Goal: Information Seeking & Learning: Learn about a topic

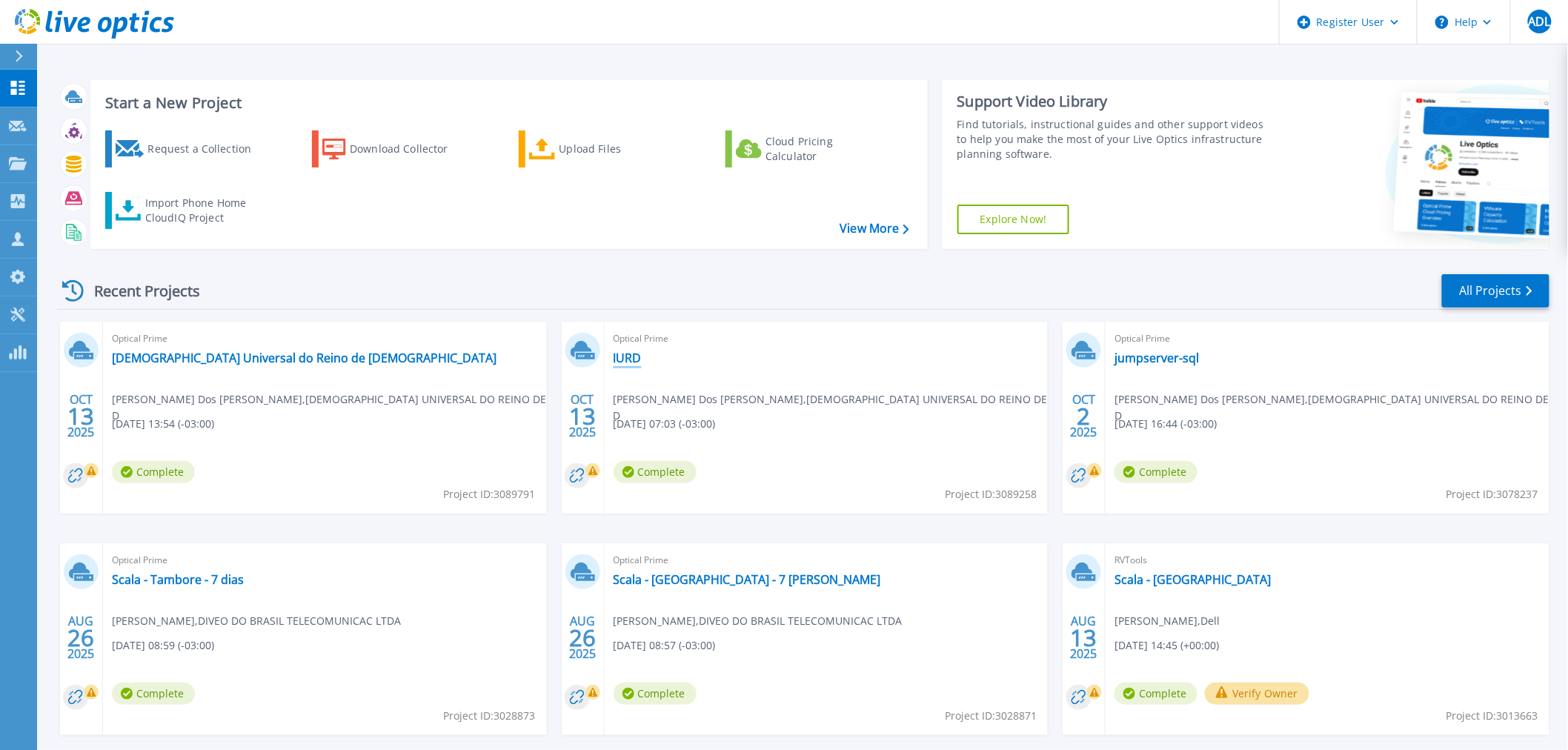
click at [627, 363] on link "IURD" at bounding box center [627, 357] width 28 height 15
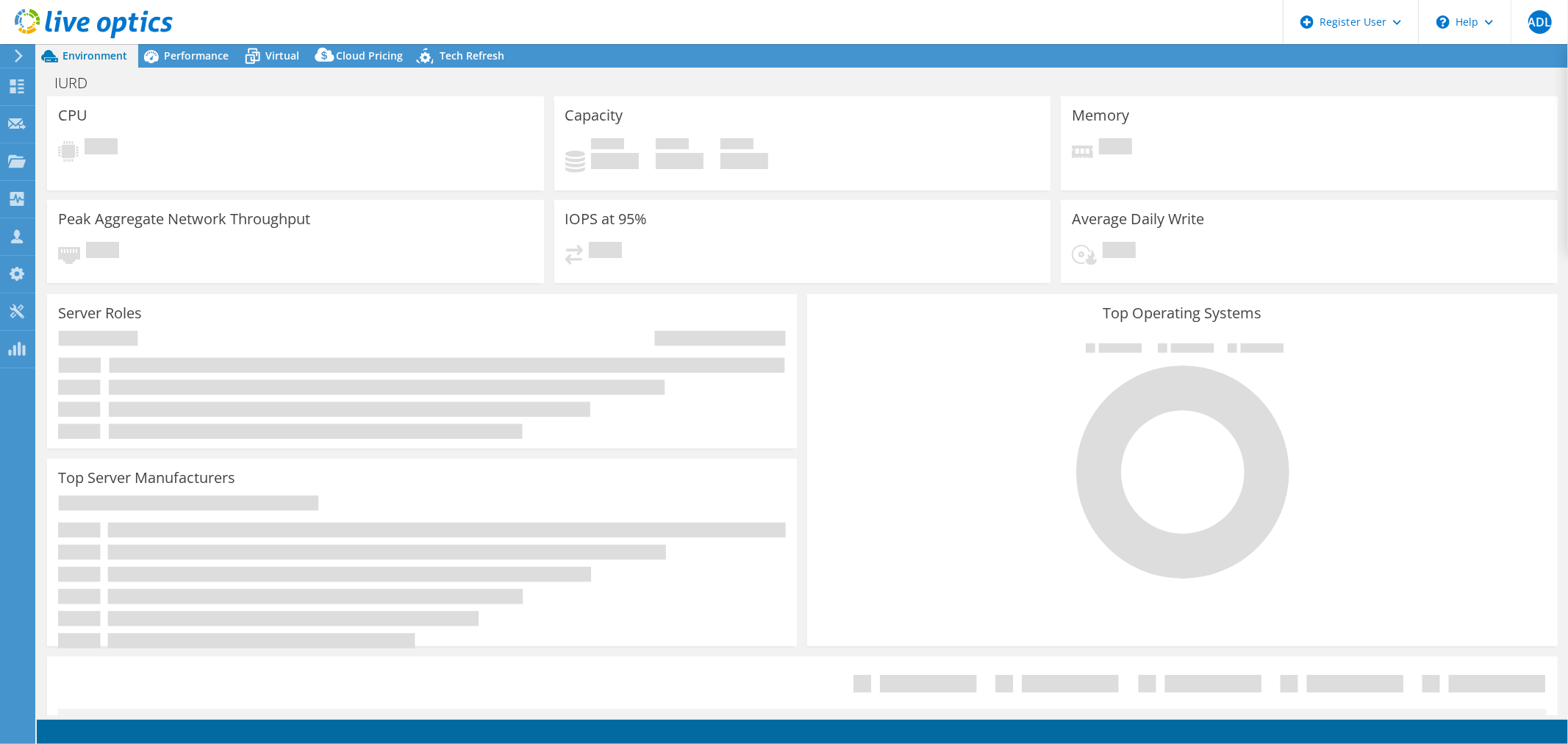
select select "USD"
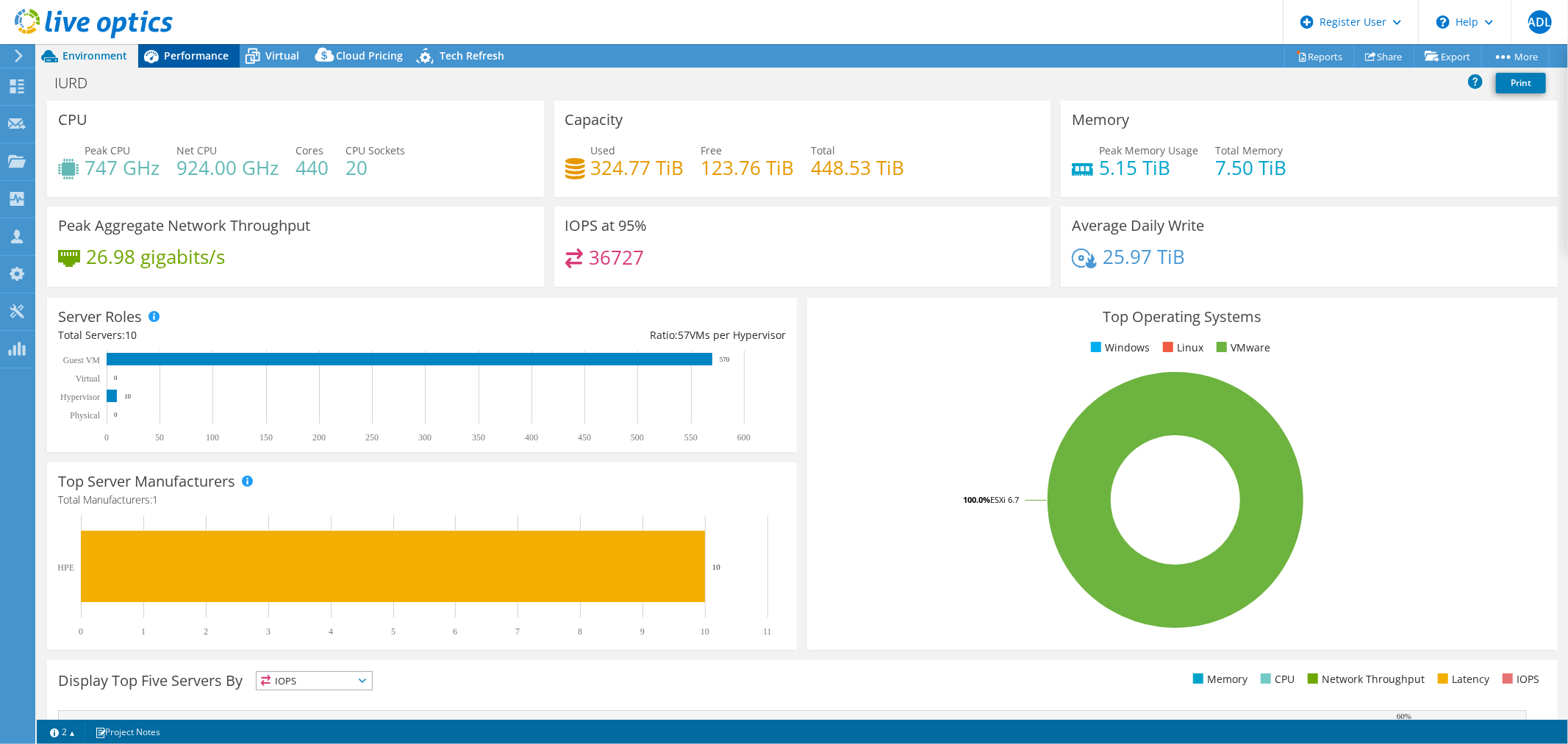
click at [216, 67] on div "Performance" at bounding box center [189, 55] width 102 height 24
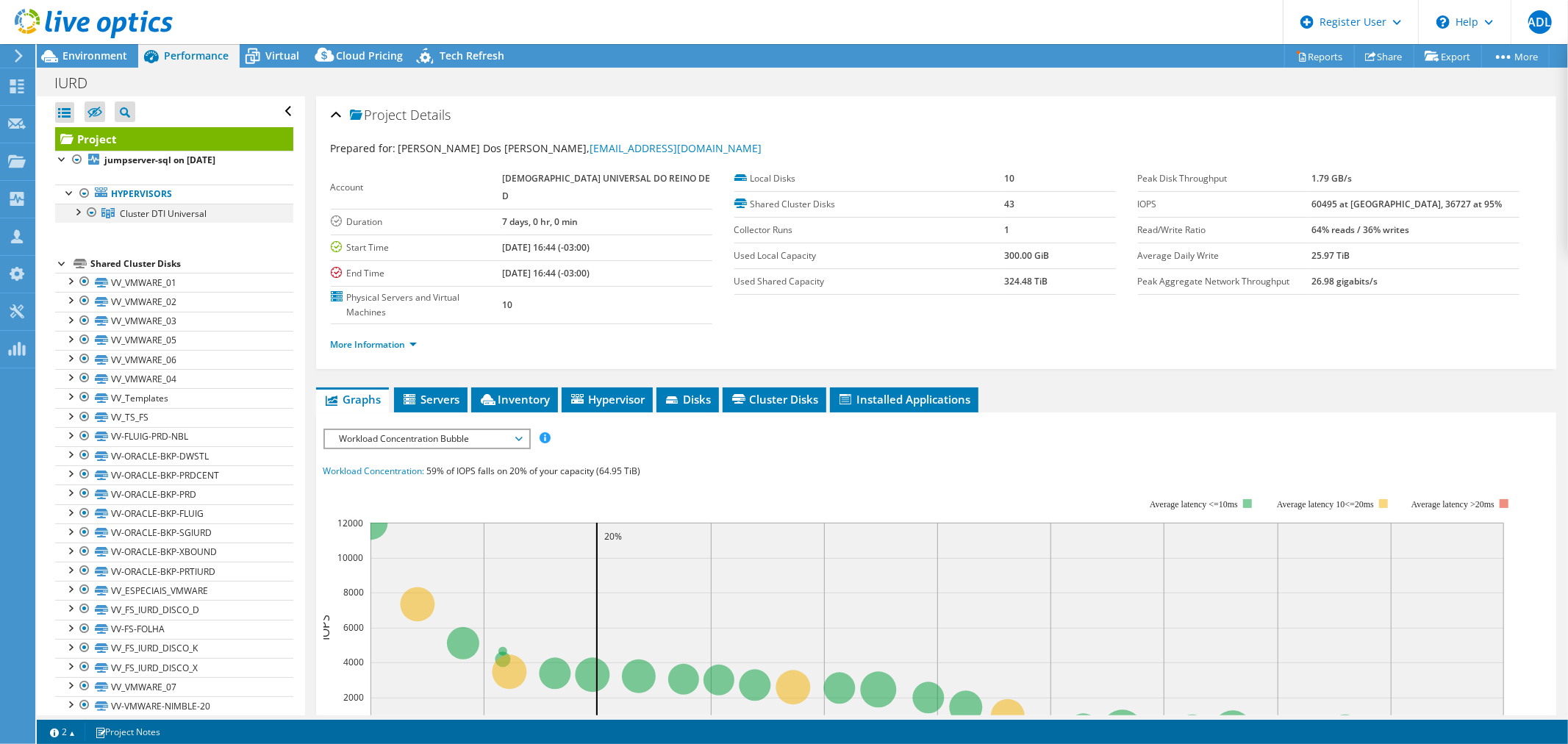
click at [77, 209] on div at bounding box center [77, 211] width 15 height 15
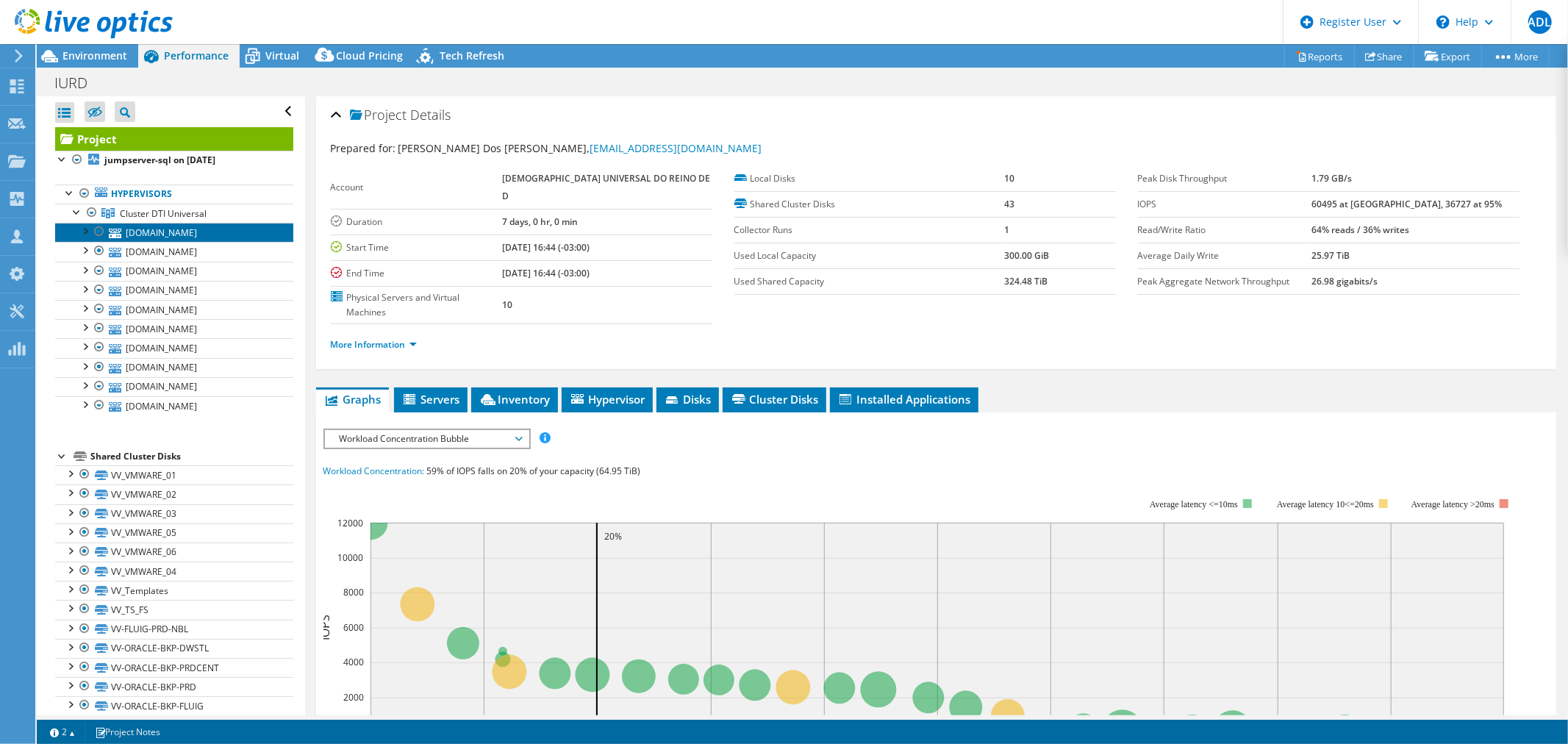
click at [151, 230] on link "[DOMAIN_NAME]" at bounding box center [174, 232] width 238 height 19
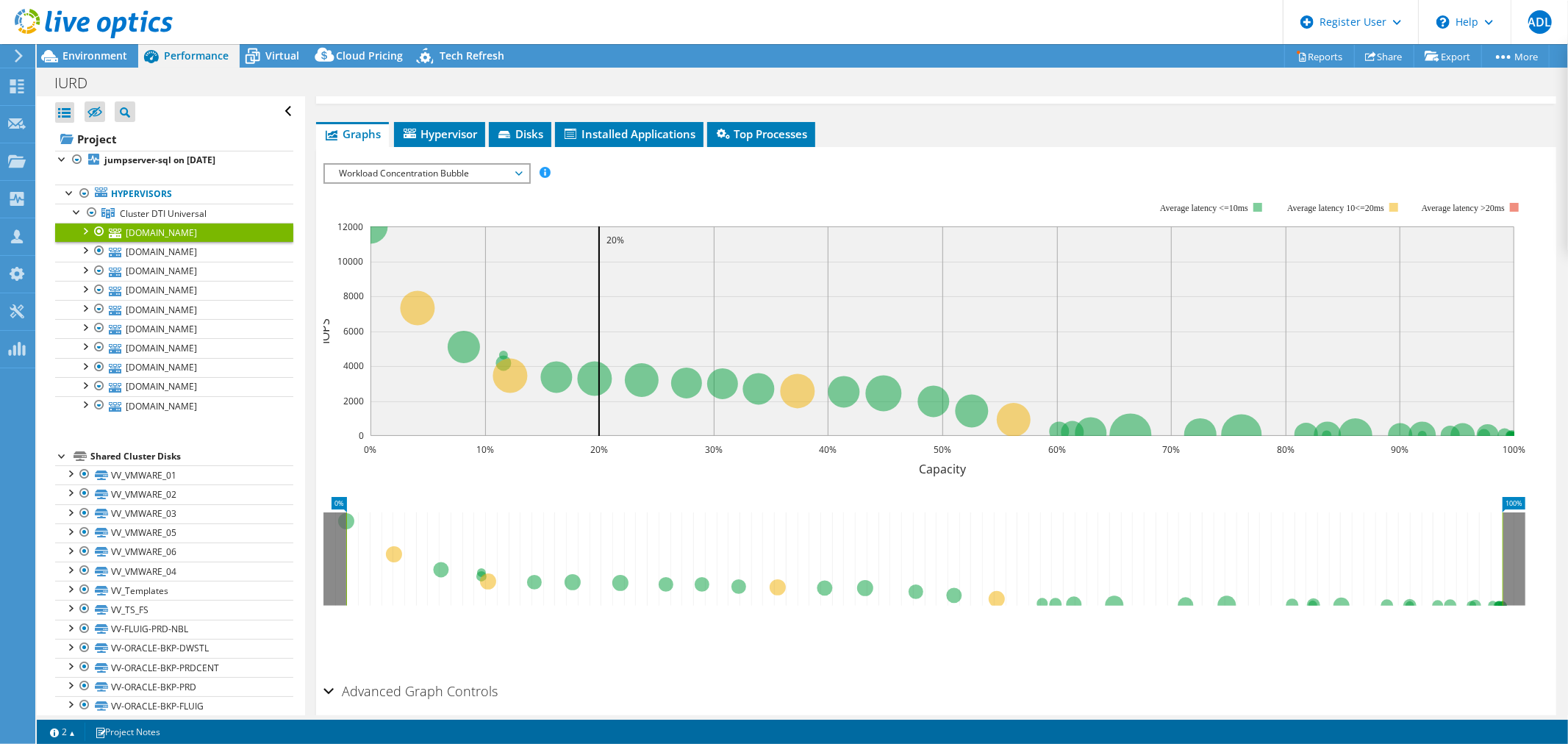
scroll to position [255, 0]
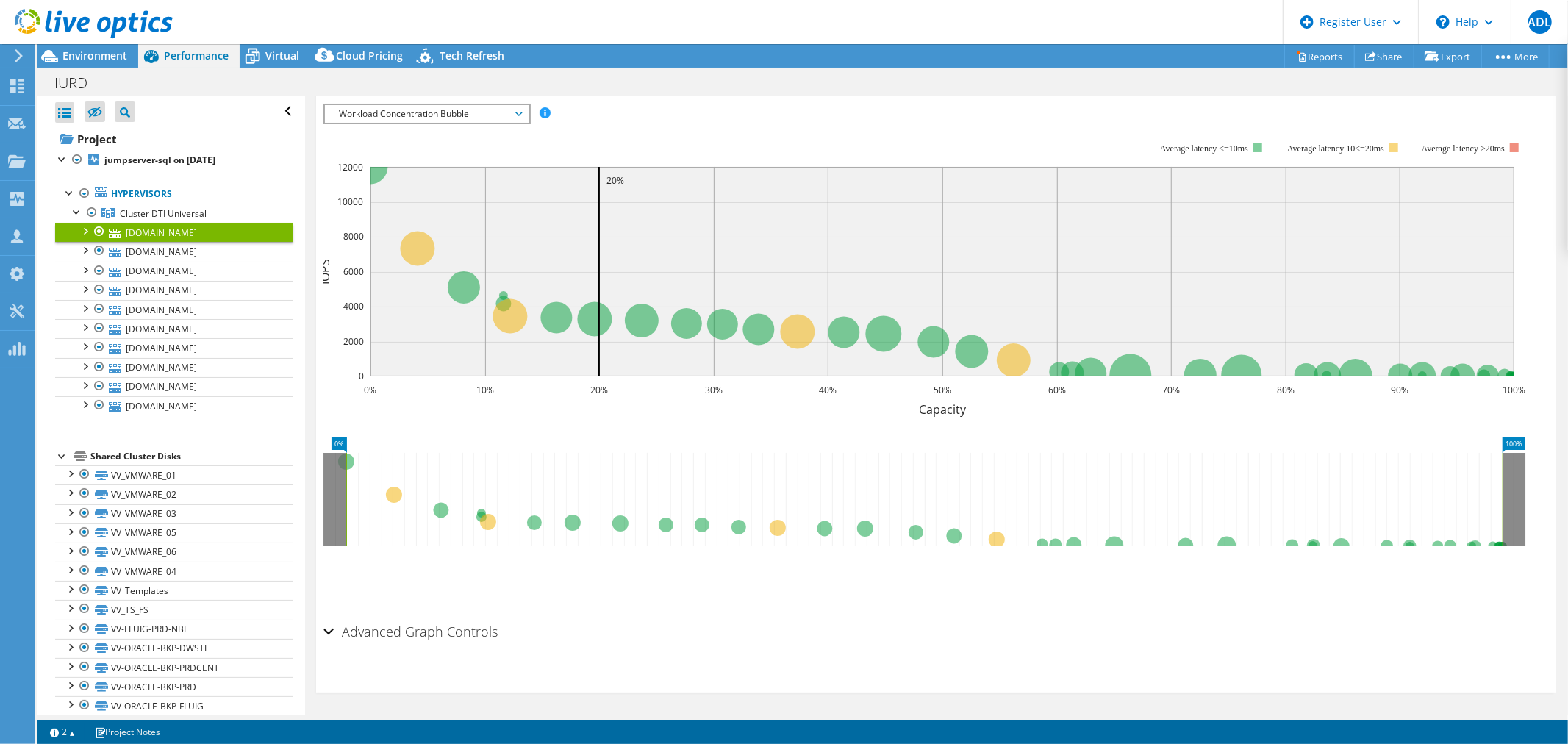
drag, startPoint x: 430, startPoint y: 625, endPoint x: 445, endPoint y: 618, distance: 16.6
click at [430, 625] on h2 "Advanced Graph Controls" at bounding box center [411, 631] width 175 height 30
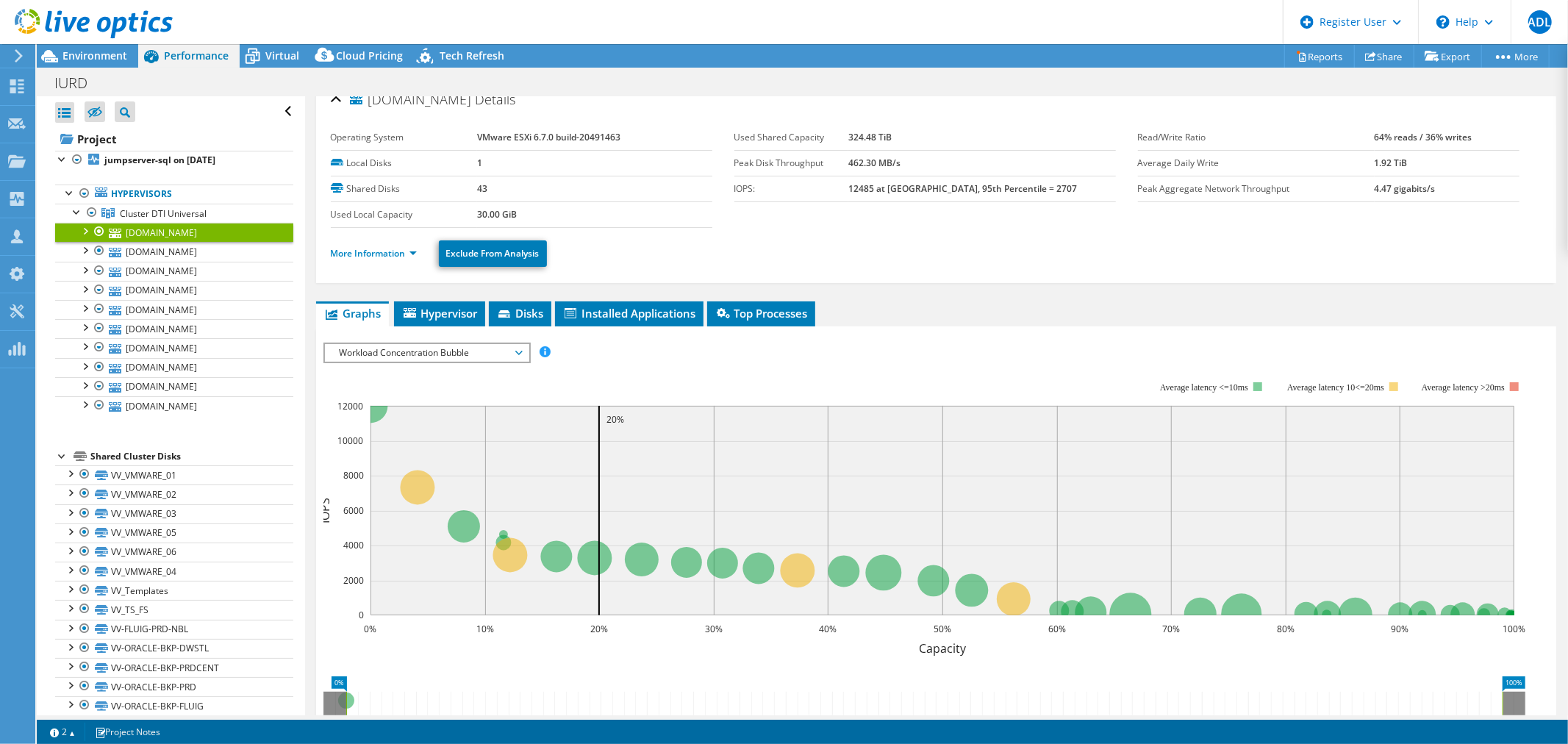
scroll to position [0, 0]
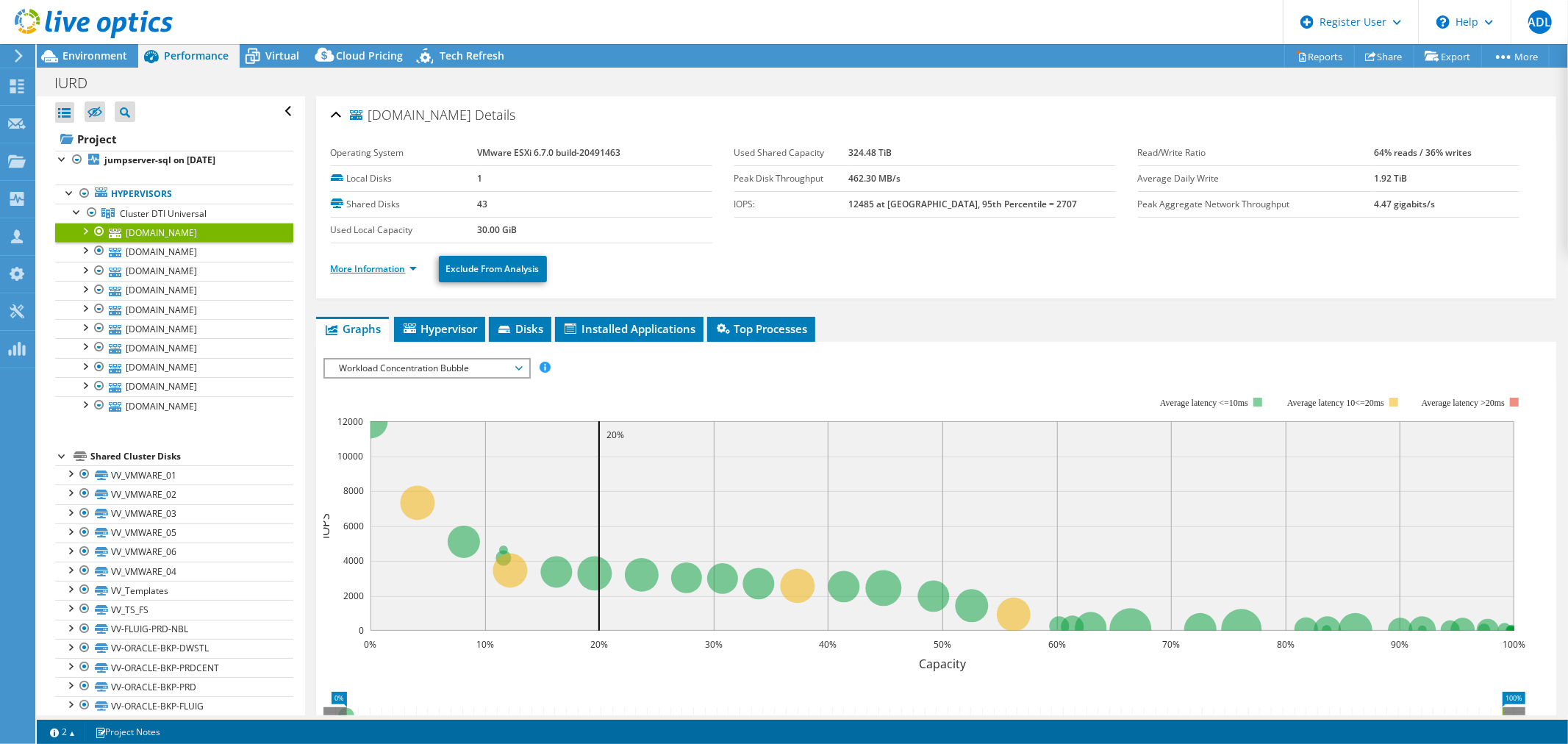
click at [372, 263] on link "More Information" at bounding box center [374, 269] width 86 height 12
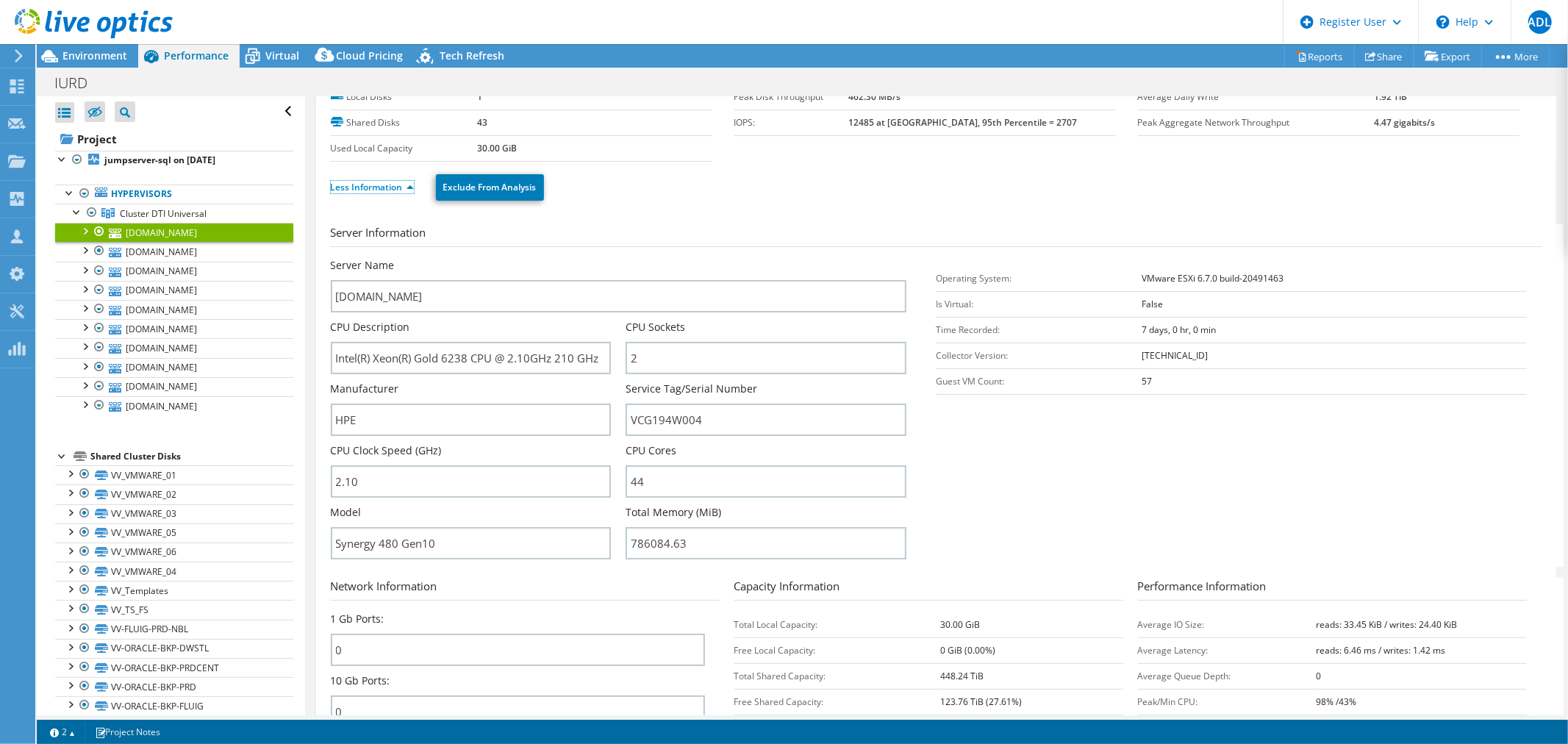
scroll to position [163, 0]
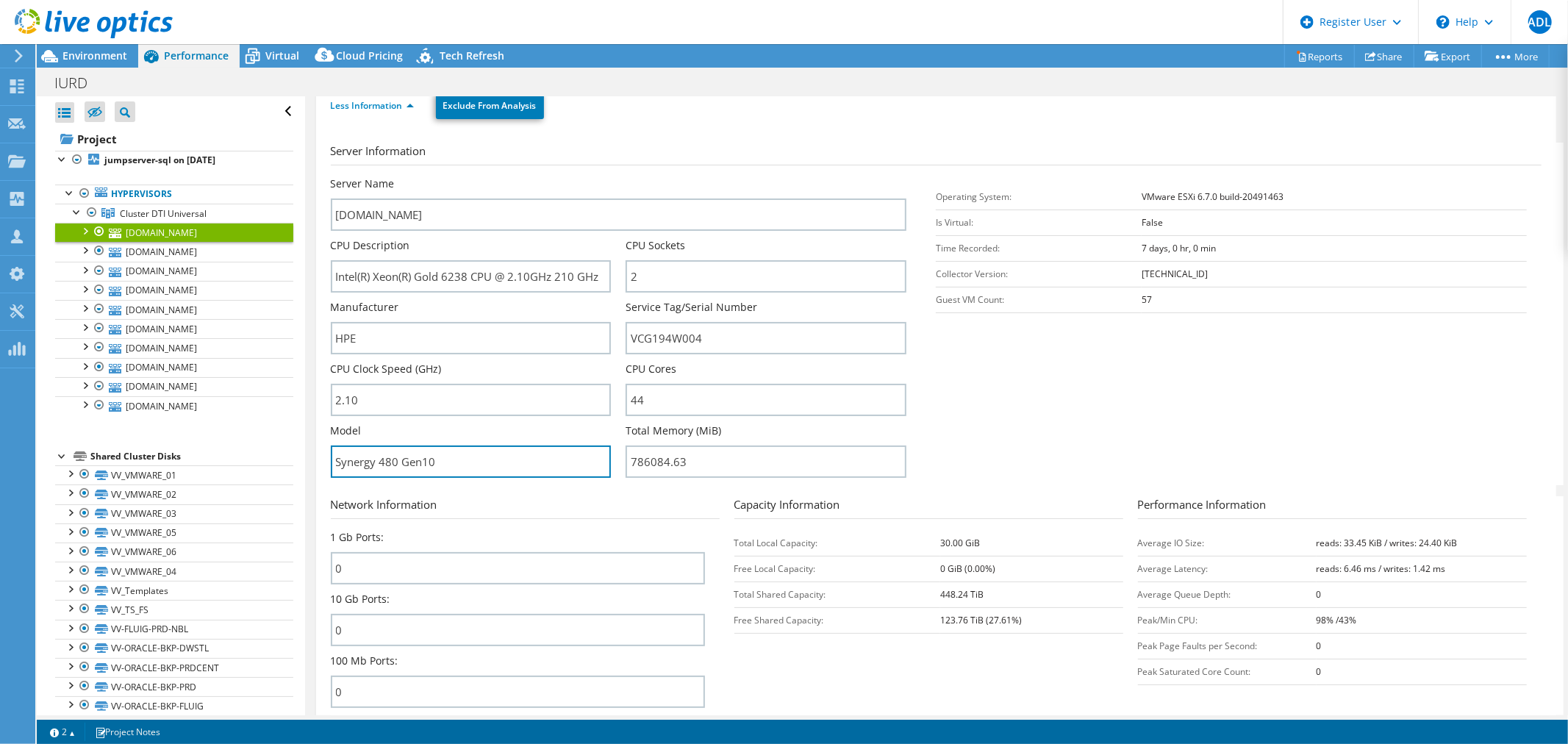
drag, startPoint x: 397, startPoint y: 456, endPoint x: 318, endPoint y: 458, distance: 79.0
click at [318, 458] on div "syn-enc01-bay05.universal.ad Details Operating System VMware ESXi 6.7.0 build-2…" at bounding box center [936, 368] width 1240 height 868
click at [157, 213] on span "Cluster DTI Universal" at bounding box center [163, 214] width 87 height 12
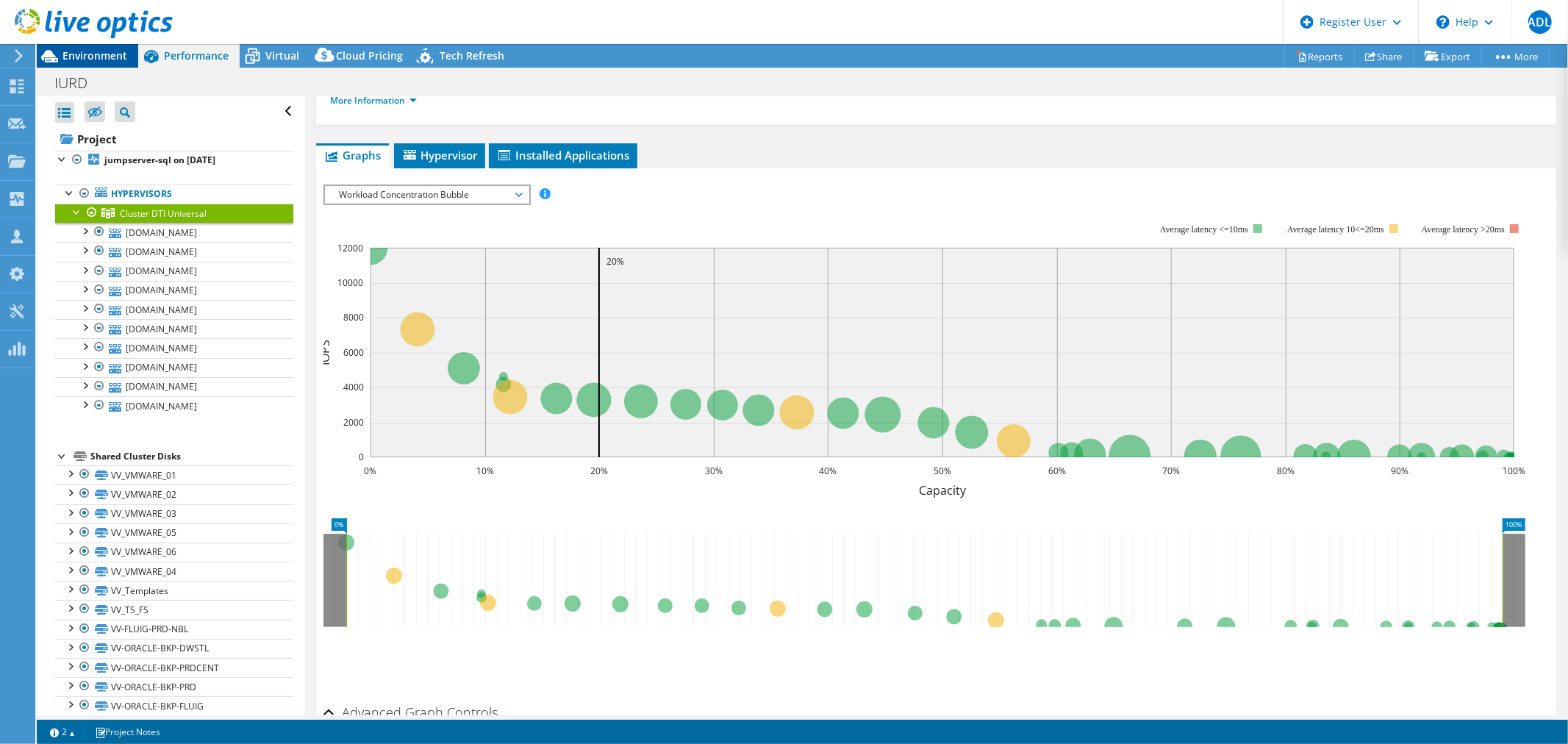
click at [102, 50] on span "Environment" at bounding box center [95, 55] width 65 height 14
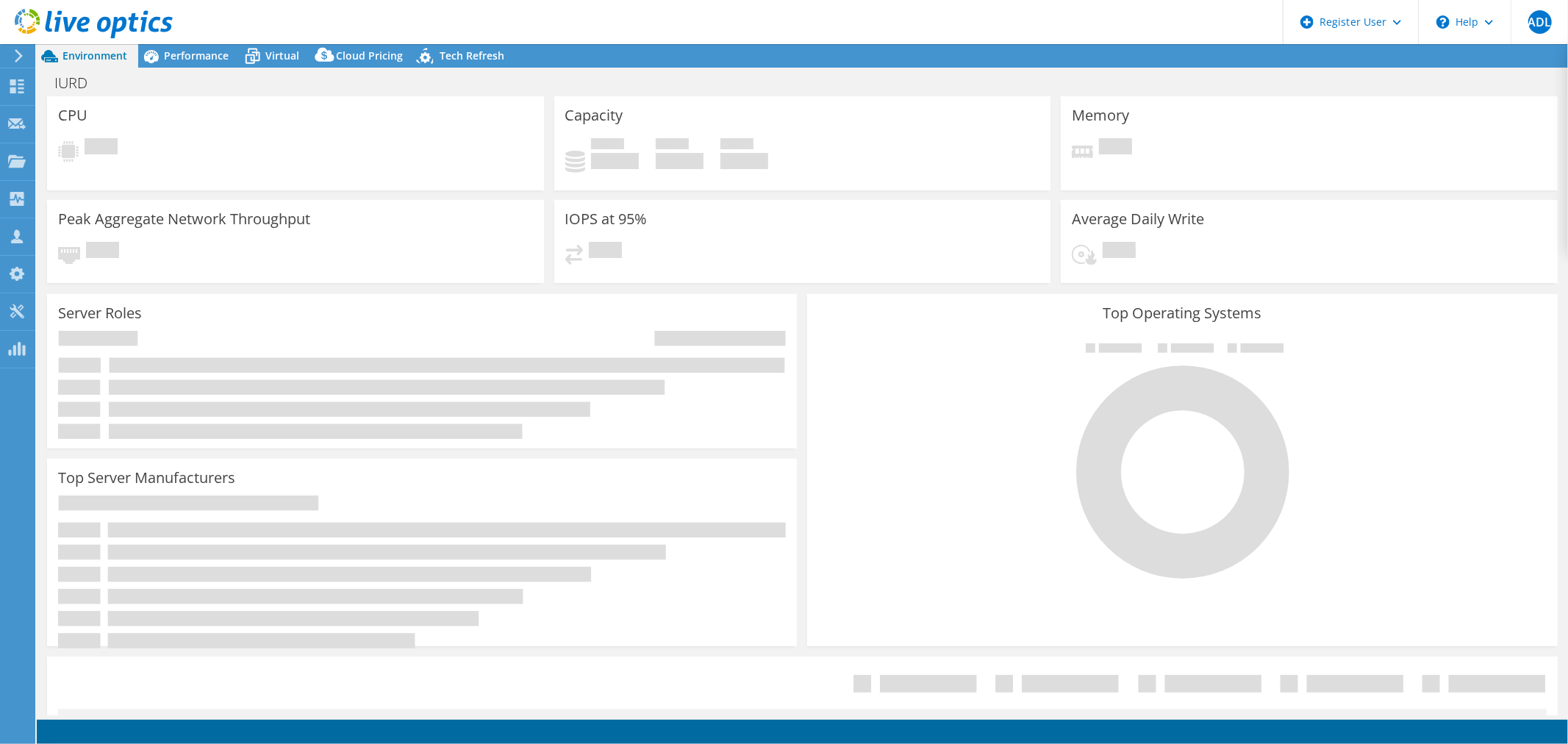
select select "USD"
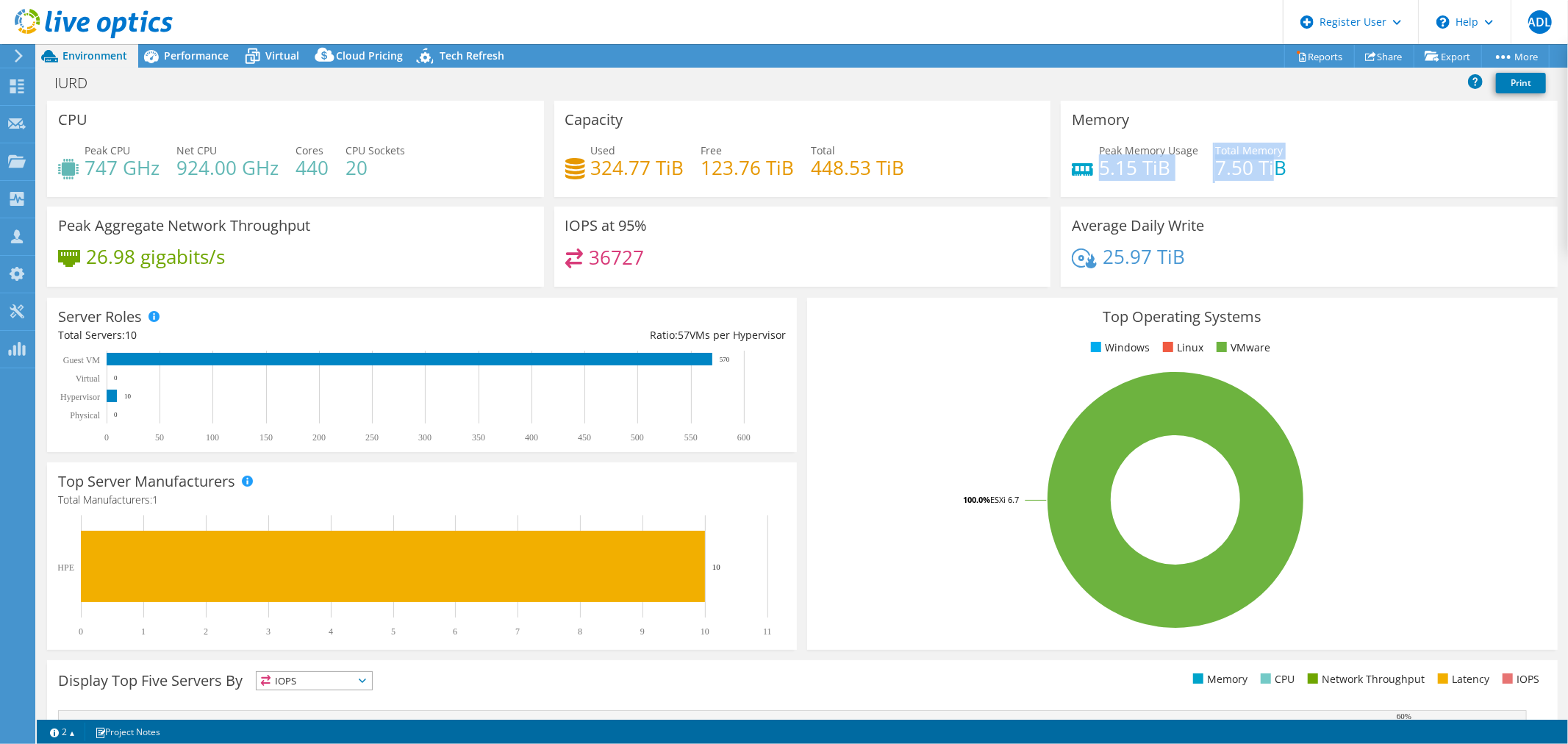
drag, startPoint x: 1093, startPoint y: 165, endPoint x: 1269, endPoint y: 168, distance: 176.0
click at [1269, 168] on div "Peak Memory Usage 5.15 TiB Total Memory 7.50 TiB" at bounding box center [1309, 166] width 475 height 48
click at [1304, 167] on div "Peak Memory Usage 5.15 TiB Total Memory 7.50 TiB" at bounding box center [1309, 166] width 475 height 48
click at [180, 48] on span "Performance" at bounding box center [196, 55] width 65 height 14
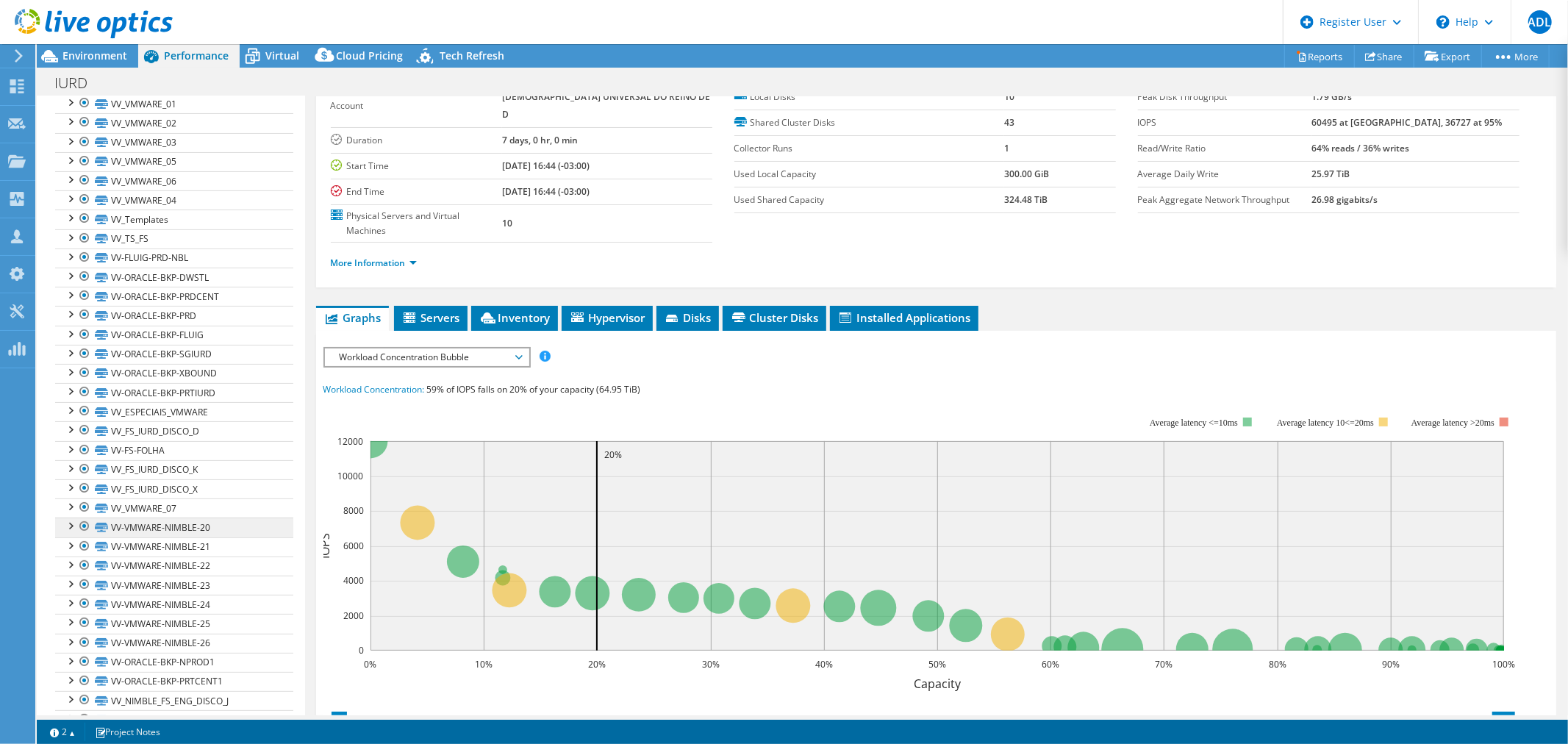
scroll to position [406, 0]
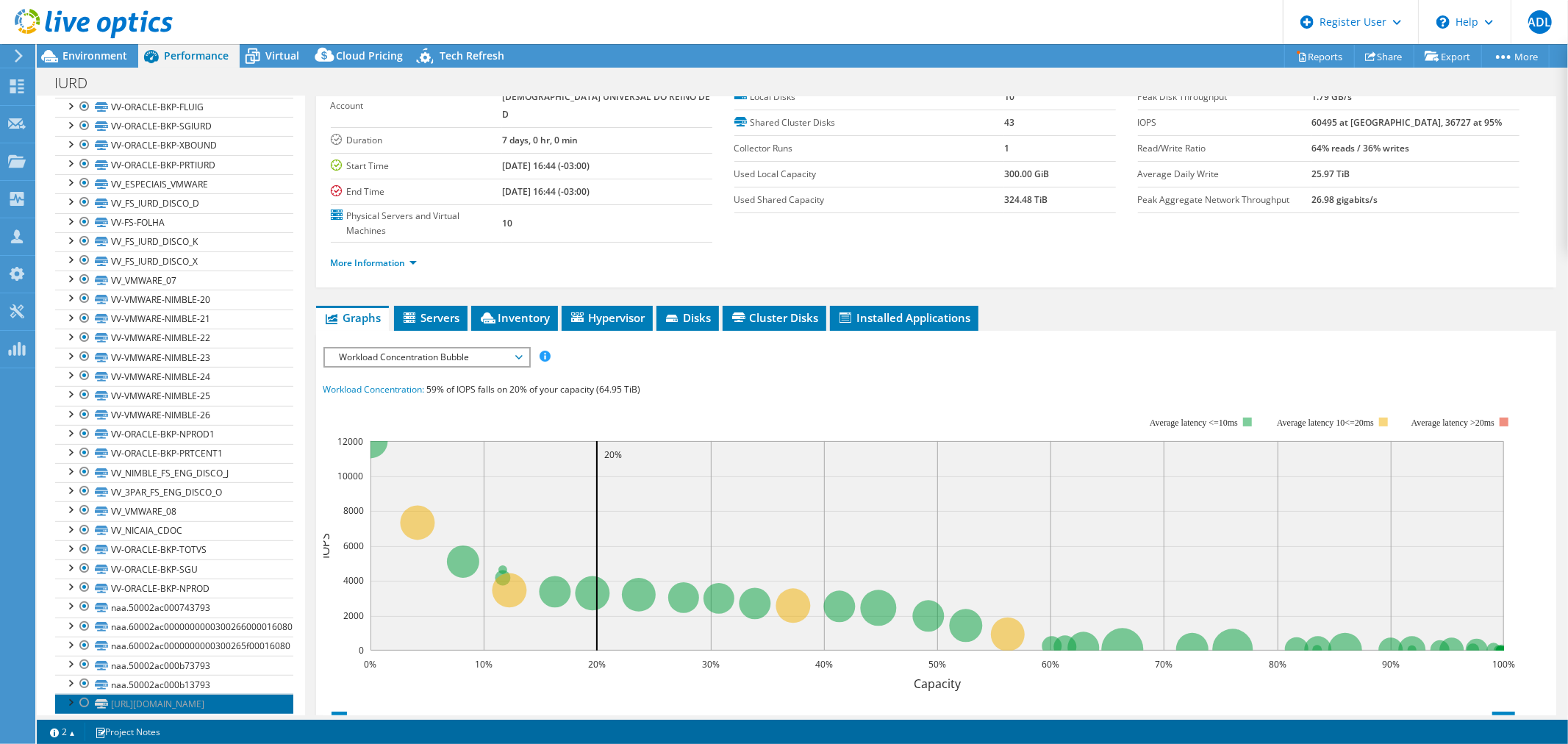
click at [158, 694] on link "[URL][DOMAIN_NAME]" at bounding box center [174, 704] width 238 height 19
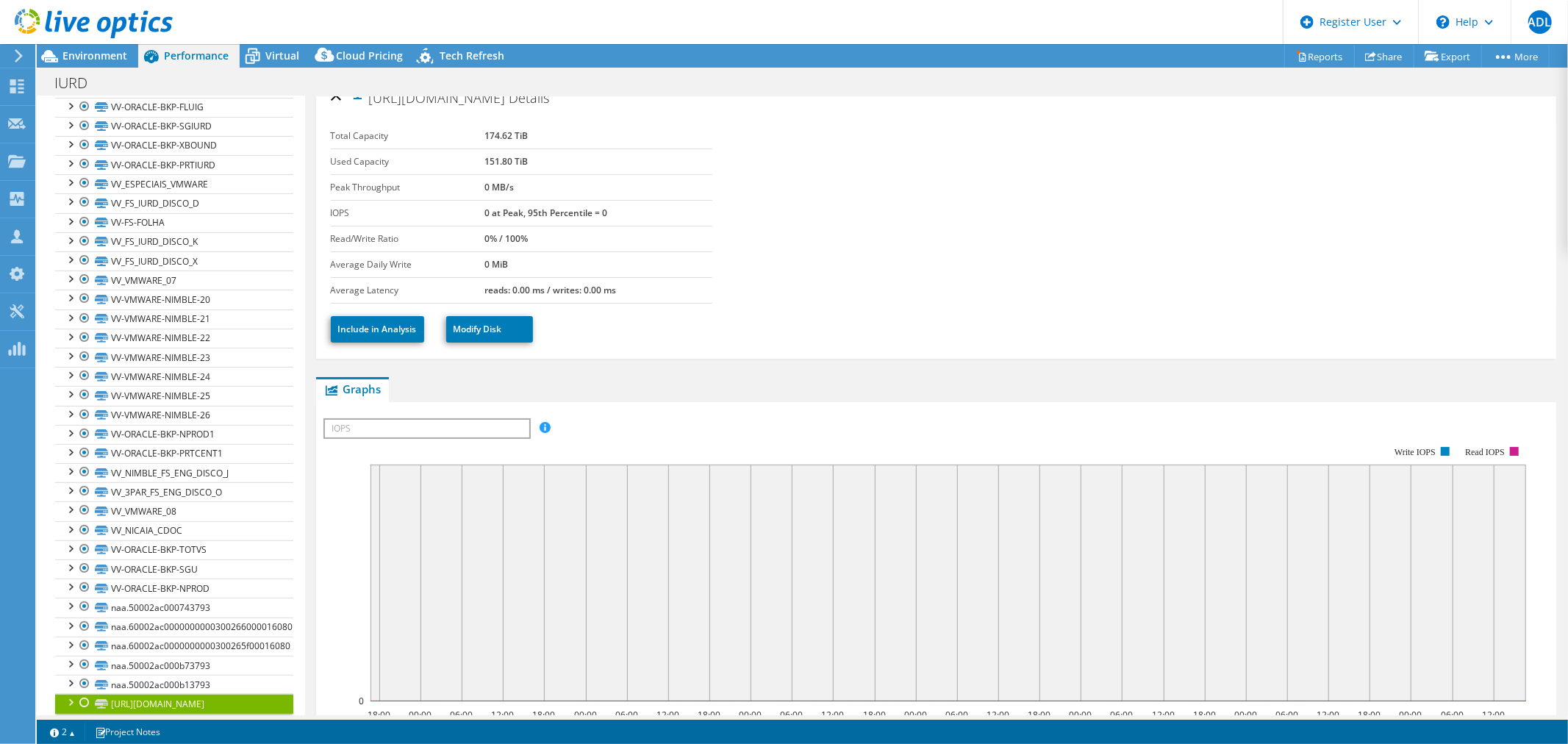
scroll to position [0, 0]
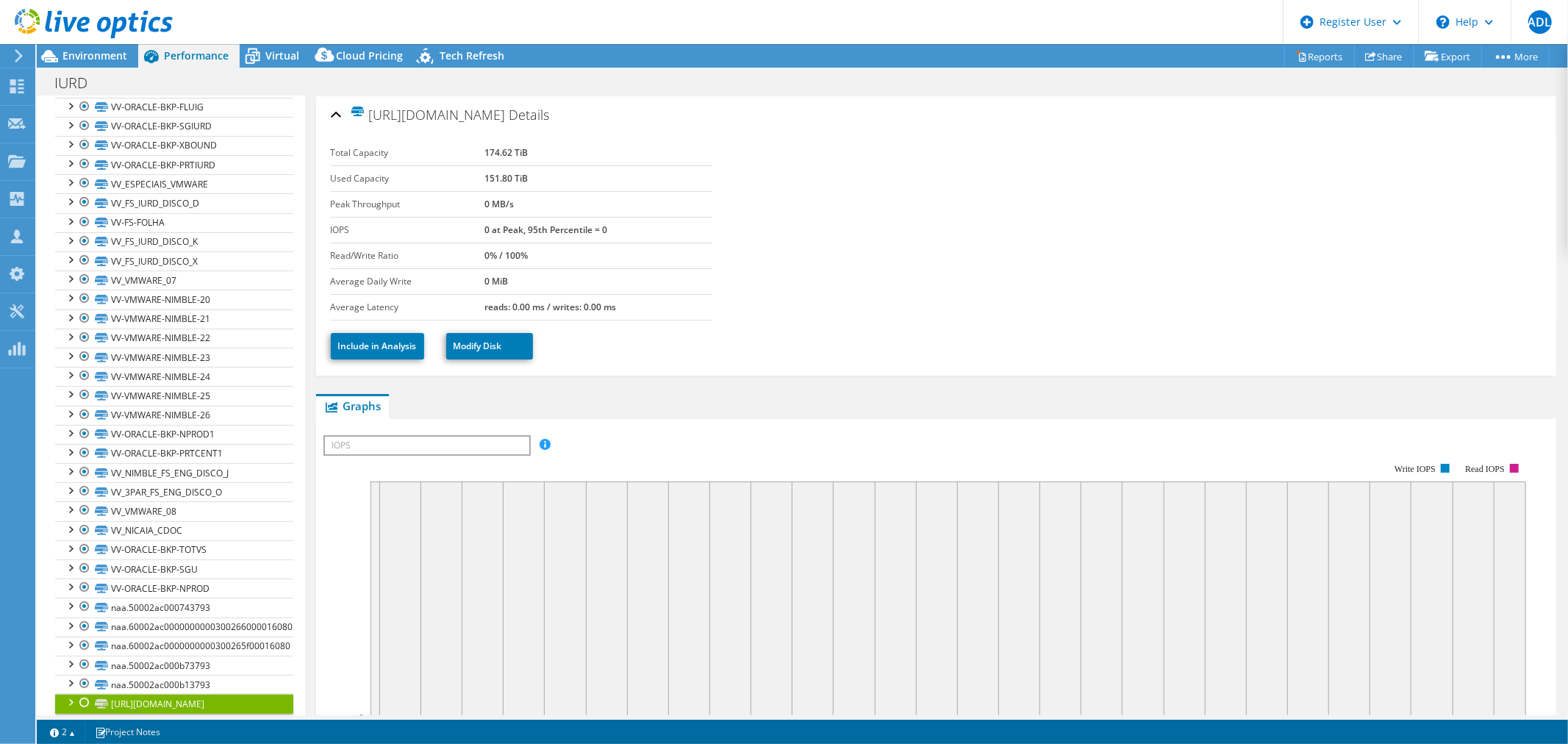
drag, startPoint x: 534, startPoint y: 151, endPoint x: 456, endPoint y: 153, distance: 78.0
click at [456, 153] on tr "Total Capacity 174.62 TiB" at bounding box center [522, 152] width 382 height 25
drag, startPoint x: 460, startPoint y: 240, endPoint x: 461, endPoint y: 255, distance: 15.0
click at [454, 252] on tr "Read/Write Ratio 0% / 100%" at bounding box center [522, 255] width 382 height 25
click at [1061, 282] on section "Total Capacity 174.62 TiB Used Capacity 151.80 TiB Peak Throughput 0 MB/s IOPS …" at bounding box center [936, 230] width 1211 height 180
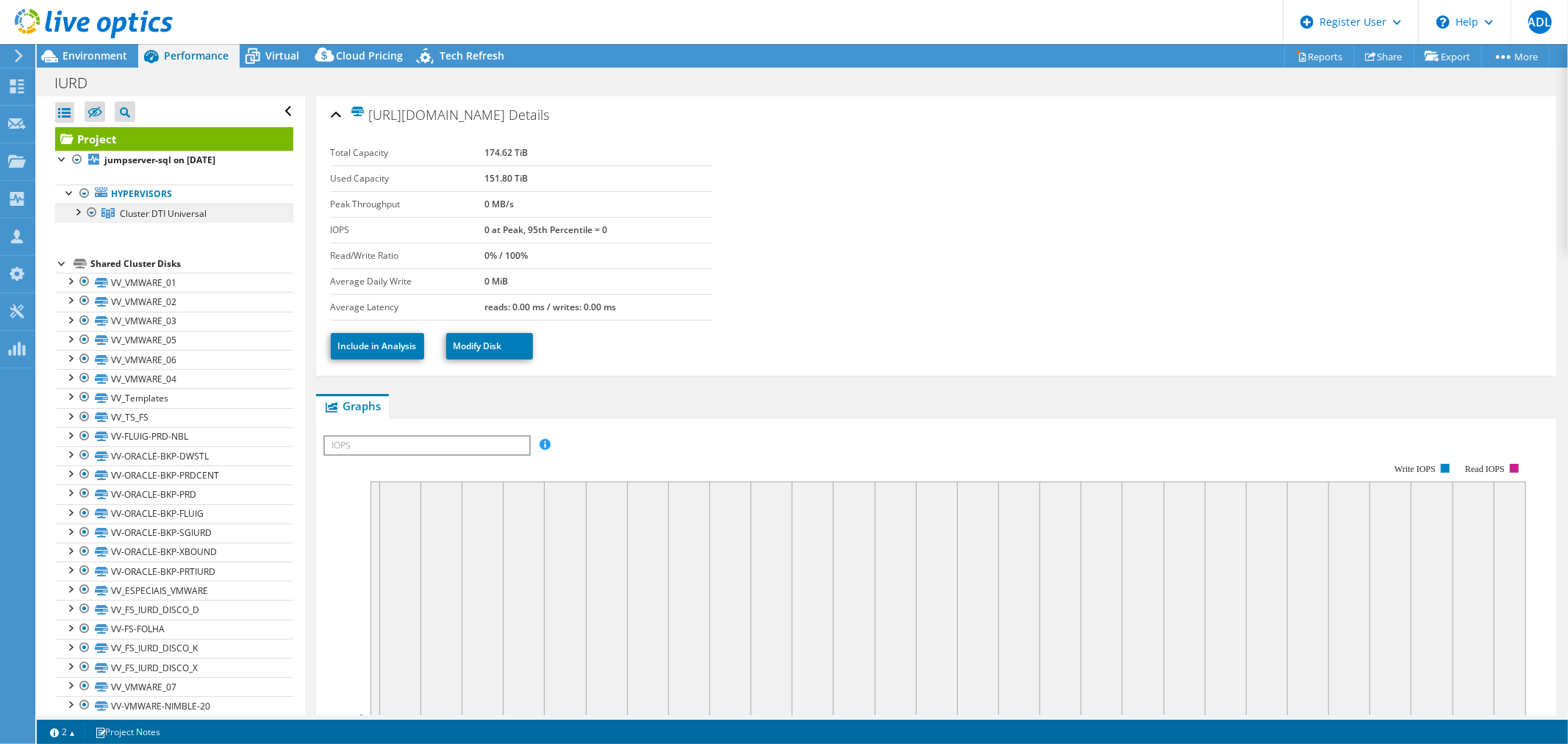
click at [158, 210] on span "Cluster DTI Universal" at bounding box center [163, 214] width 87 height 12
